Goal: Transaction & Acquisition: Purchase product/service

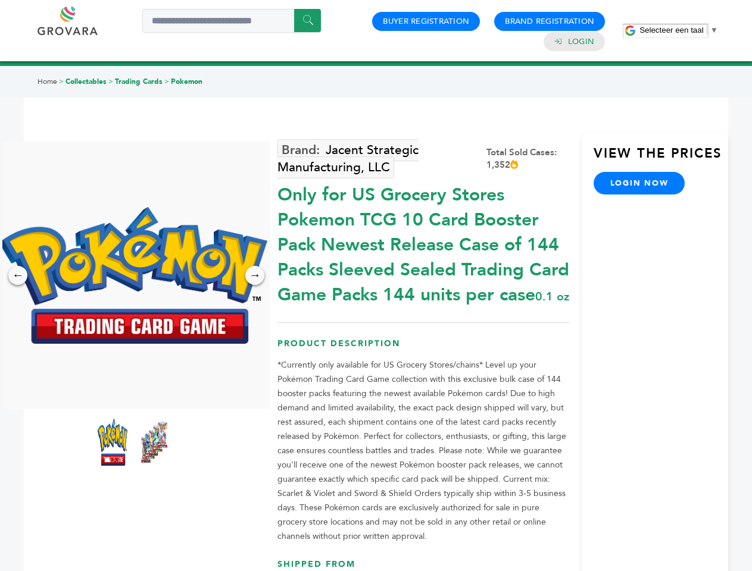
click at [678, 30] on span "Selecteer een taal" at bounding box center [671, 30] width 64 height 9
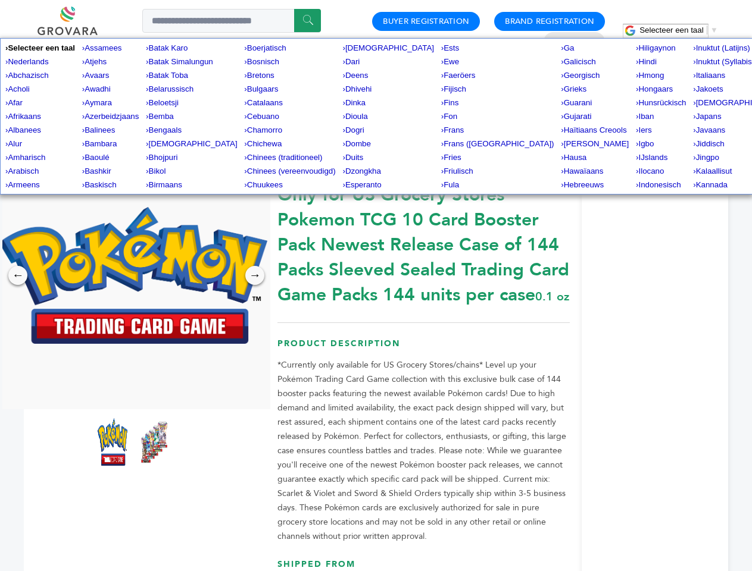
click at [133, 276] on img at bounding box center [133, 275] width 268 height 137
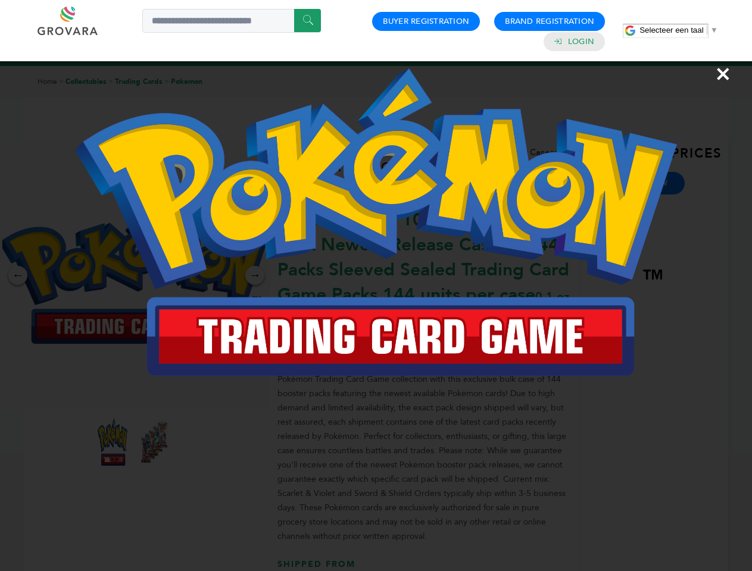
click at [18, 276] on div "×" at bounding box center [376, 285] width 752 height 571
click at [255, 276] on div "→" at bounding box center [254, 275] width 19 height 19
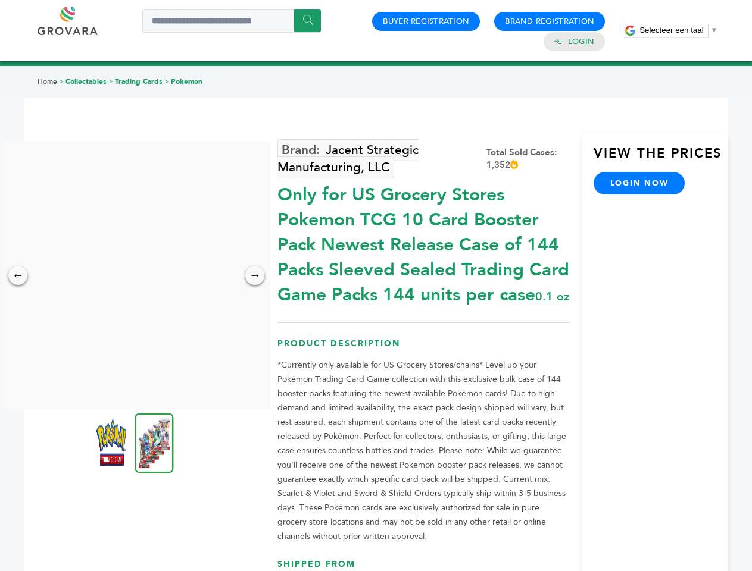
click at [112, 442] on img at bounding box center [111, 442] width 30 height 48
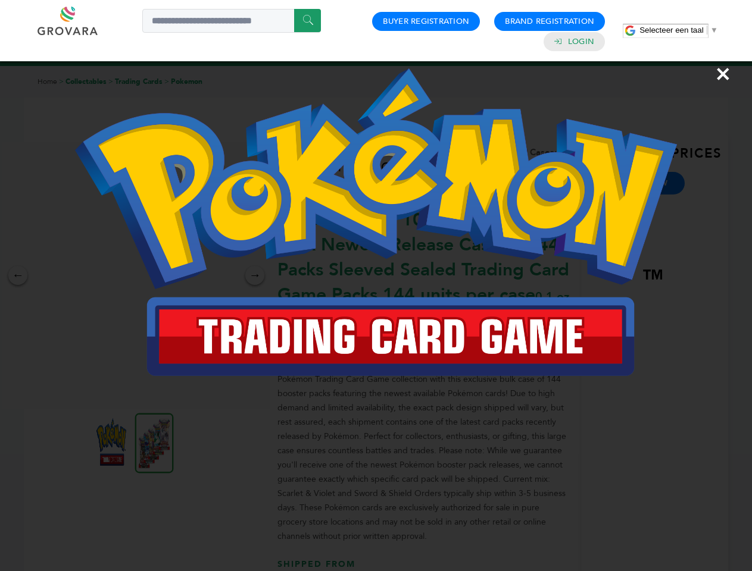
click at [154, 442] on div "×" at bounding box center [376, 285] width 752 height 571
